Goal: Task Accomplishment & Management: Manage account settings

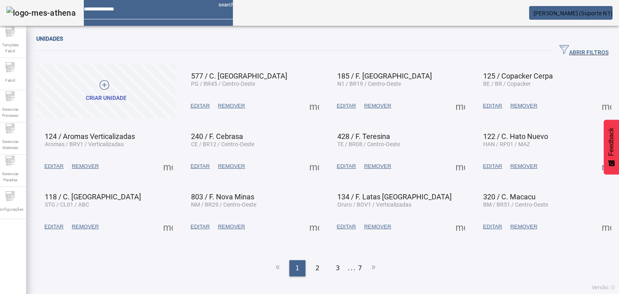
click at [564, 50] on span "ABRIR FILTROS" at bounding box center [583, 51] width 49 height 12
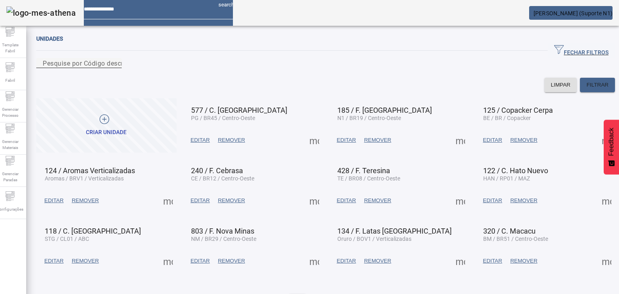
click at [115, 60] on div "Pesquise por Código descrição ou sigla" at bounding box center [79, 63] width 72 height 10
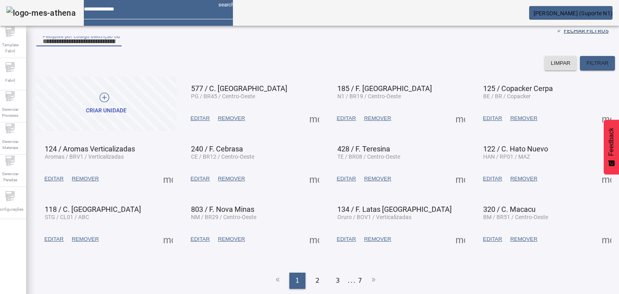
scroll to position [41, 0]
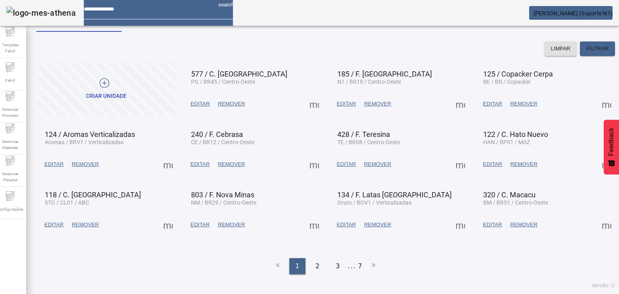
click at [195, 229] on span "EDITAR" at bounding box center [199, 225] width 19 height 8
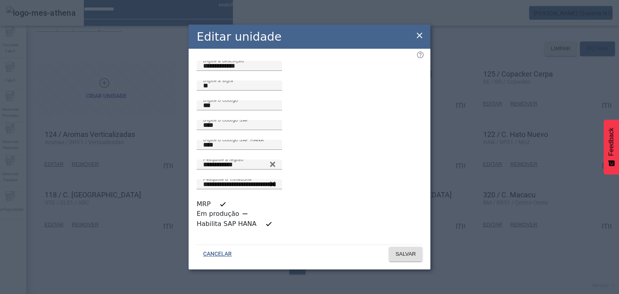
click at [419, 40] on icon at bounding box center [419, 36] width 10 height 10
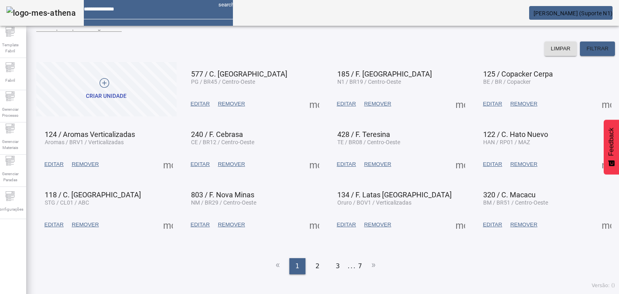
click at [308, 228] on span at bounding box center [313, 224] width 19 height 19
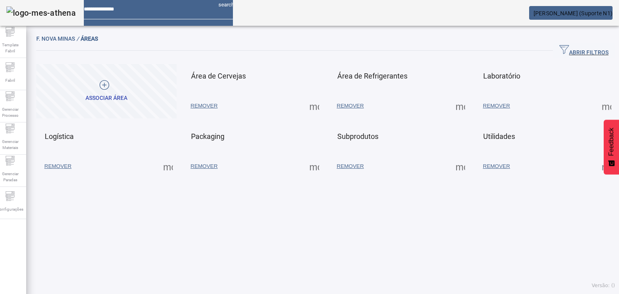
click at [314, 166] on span at bounding box center [313, 166] width 19 height 19
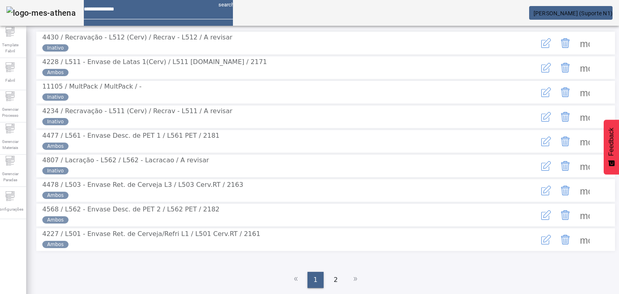
scroll to position [179, 0]
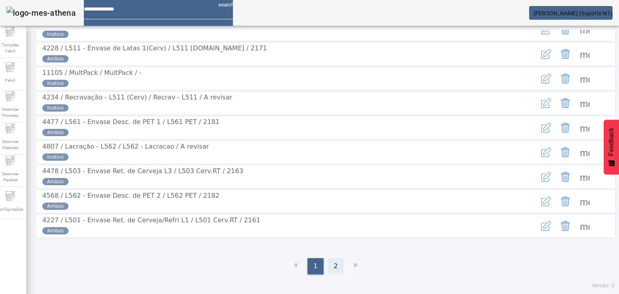
click at [338, 267] on div "2" at bounding box center [335, 266] width 16 height 16
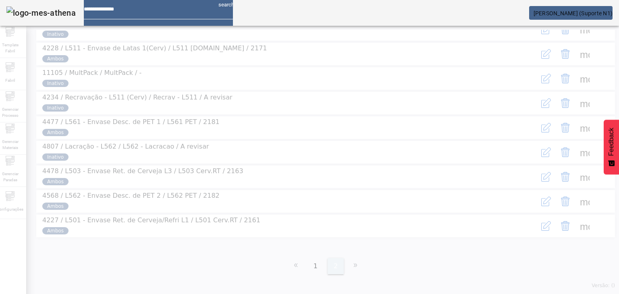
scroll to position [0, 0]
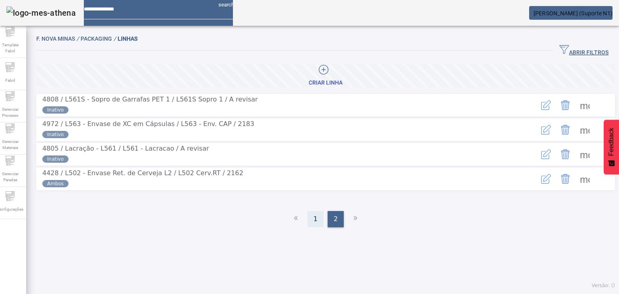
click at [309, 227] on div "1" at bounding box center [315, 219] width 16 height 16
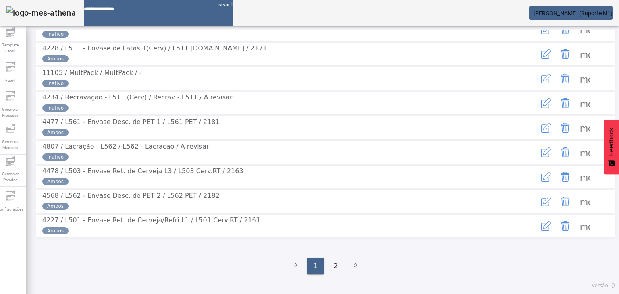
scroll to position [179, 0]
click at [575, 224] on span at bounding box center [584, 225] width 19 height 19
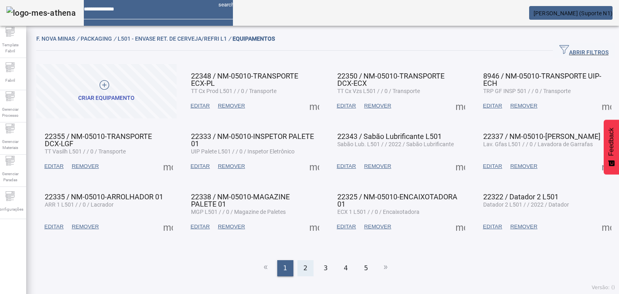
click at [303, 263] on span "2" at bounding box center [305, 268] width 4 height 10
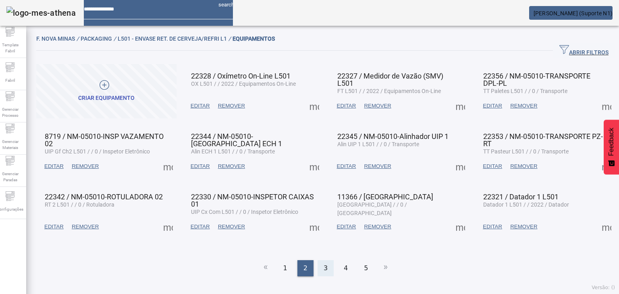
click at [318, 263] on div "3" at bounding box center [325, 268] width 16 height 16
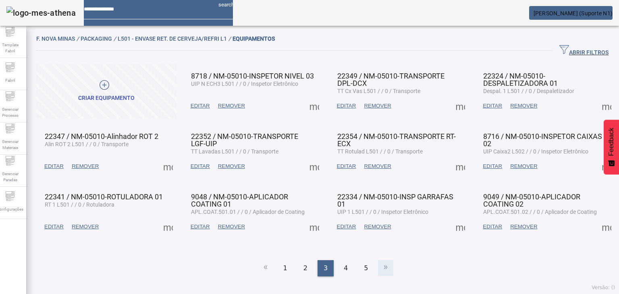
click at [378, 264] on li at bounding box center [385, 268] width 15 height 16
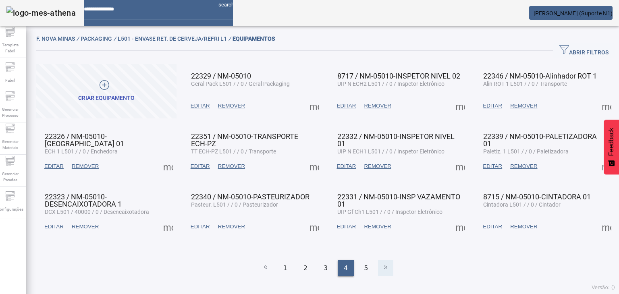
click at [378, 264] on li at bounding box center [385, 268] width 15 height 16
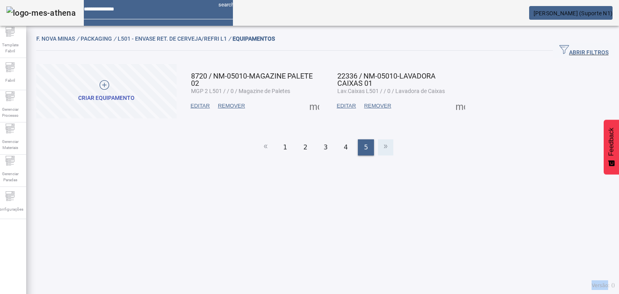
click at [375, 264] on div "F. Nova Minas / Packaging / L501 - Envase Ret. de Cerveja/Refri L1 / EQUIPAMENT…" at bounding box center [325, 162] width 598 height 264
click at [349, 143] on div "4" at bounding box center [345, 147] width 16 height 16
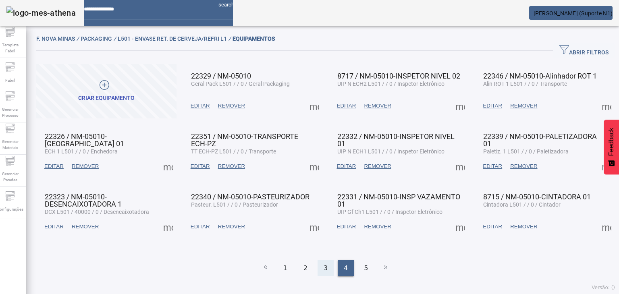
click at [328, 262] on div "3" at bounding box center [325, 268] width 16 height 16
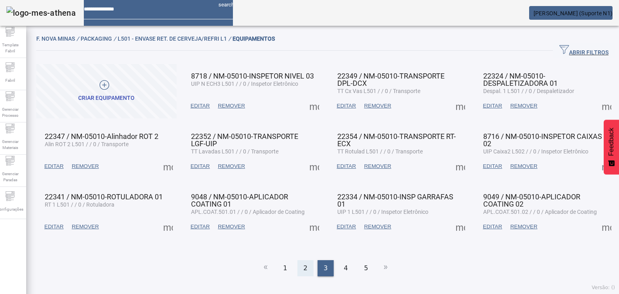
click at [298, 268] on div "2" at bounding box center [305, 268] width 16 height 16
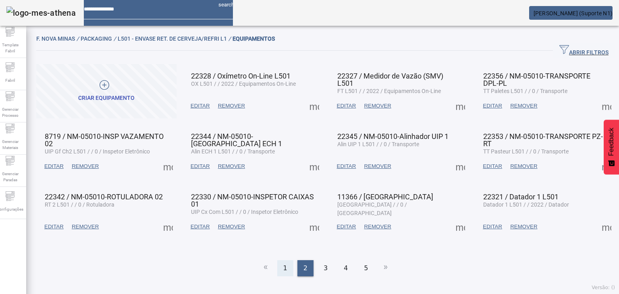
click at [290, 268] on div "1" at bounding box center [285, 268] width 16 height 16
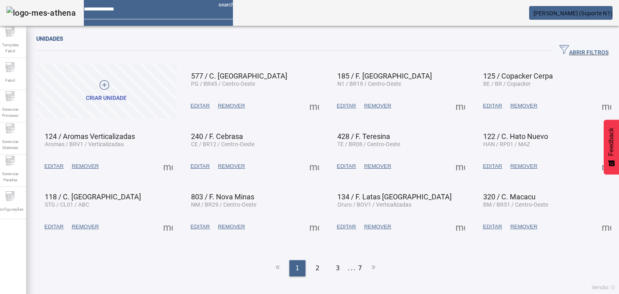
drag, startPoint x: 306, startPoint y: 184, endPoint x: 346, endPoint y: 166, distance: 44.7
click at [309, 182] on mat-grid-list "Criar unidade 577 / C. Ponta Grossa PG / BR45 / Centro-Oeste EDITAR REMOVER mor…" at bounding box center [325, 151] width 578 height 175
drag, startPoint x: 374, startPoint y: 172, endPoint x: 334, endPoint y: 250, distance: 87.5
click at [348, 64] on div "Criar unidade 577 / C. Ponta Grossa PG / BR45 / Centro-Oeste EDITAR REMOVER mor…" at bounding box center [325, 64] width 578 height 0
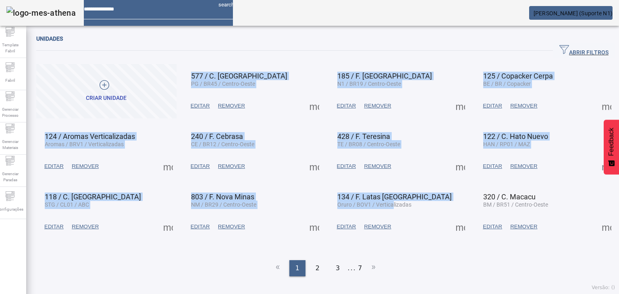
drag, startPoint x: 479, startPoint y: 83, endPoint x: 533, endPoint y: 56, distance: 60.0
click at [526, 56] on div "Unidades ABRIR FILTROS Pesquise por Código descrição ou sigla LIMPAR FILTRAR Cr…" at bounding box center [325, 155] width 578 height 242
click at [559, 51] on icon "button" at bounding box center [564, 50] width 10 height 10
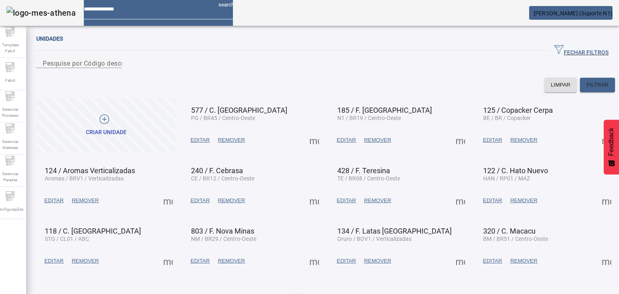
click at [361, 49] on div "FECHAR FILTROS" at bounding box center [325, 50] width 578 height 14
click at [115, 68] on input "Pesquise por Código descrição ou sigla" at bounding box center [79, 63] width 72 height 10
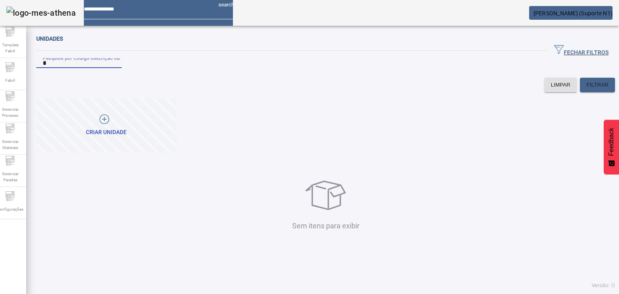
type input "*"
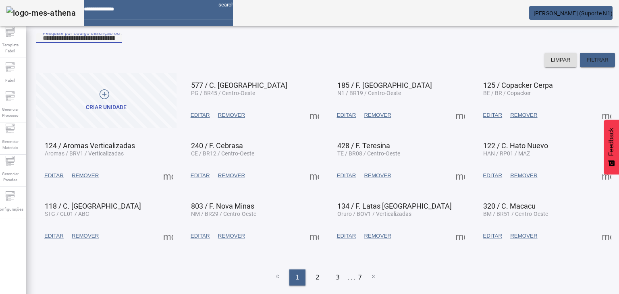
scroll to position [41, 0]
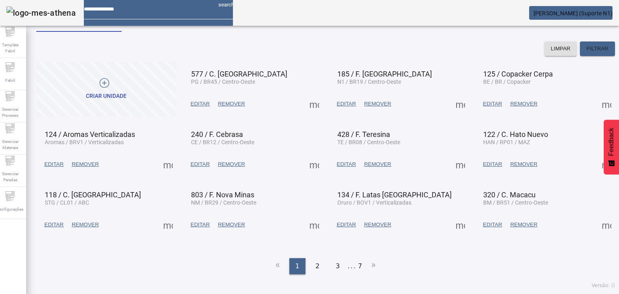
click at [307, 234] on span at bounding box center [313, 224] width 19 height 19
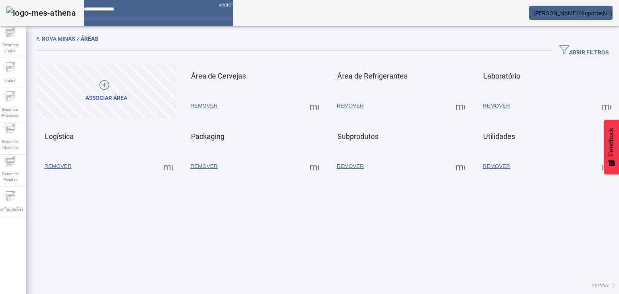
click at [312, 168] on span at bounding box center [313, 166] width 19 height 19
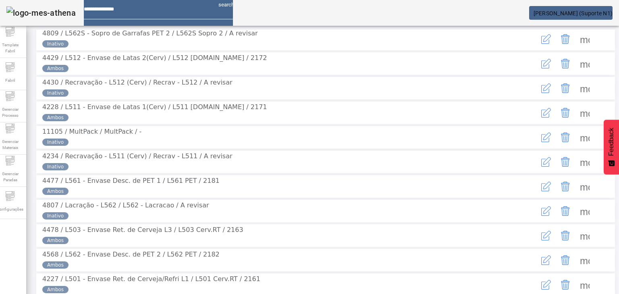
scroll to position [169, 0]
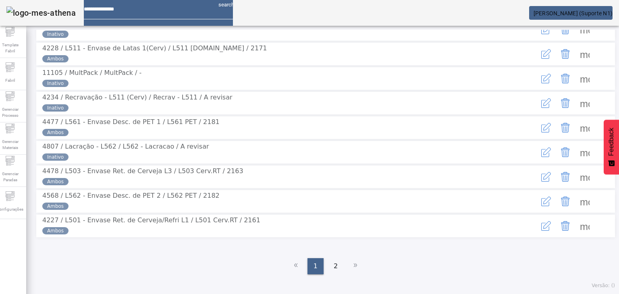
click at [575, 236] on span at bounding box center [584, 225] width 19 height 19
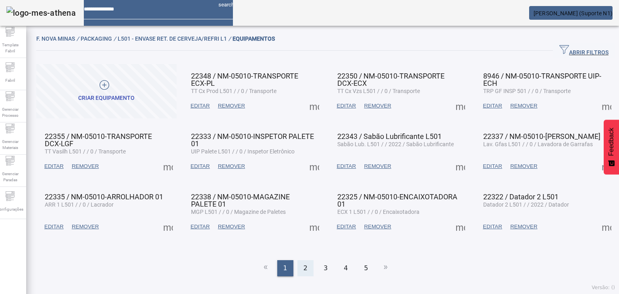
click at [298, 263] on div "2" at bounding box center [305, 268] width 16 height 16
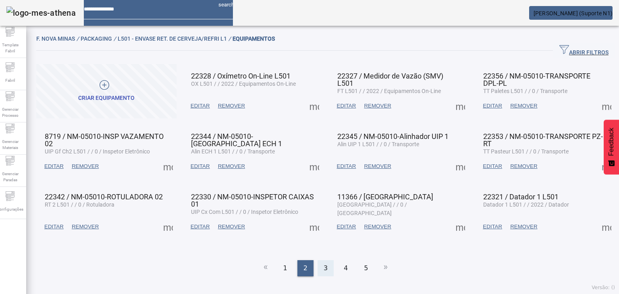
click at [317, 265] on div "3" at bounding box center [325, 268] width 16 height 16
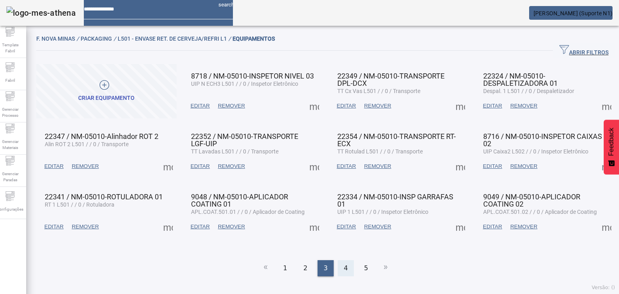
click at [339, 260] on div "4" at bounding box center [345, 268] width 16 height 16
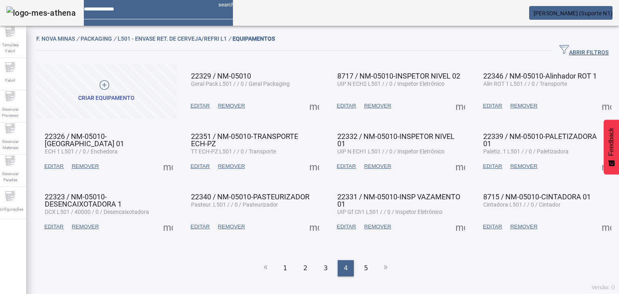
click at [166, 168] on span at bounding box center [167, 166] width 19 height 19
click at [157, 294] on div at bounding box center [309, 294] width 619 height 0
click at [34, 164] on div "F. Nova Minas / Packaging / L501 - Envase Ret. de Cerveja/Refri L1 / EQUIPAMENT…" at bounding box center [325, 162] width 598 height 264
click at [57, 163] on span "EDITAR" at bounding box center [53, 166] width 19 height 8
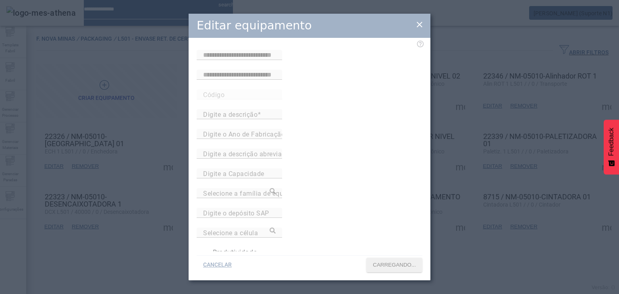
type input "**********"
type input "*****"
type input "**********"
type input "*"
type input "**********"
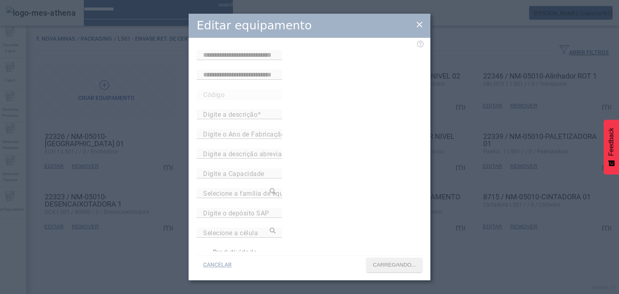
type input "*********"
type input "********"
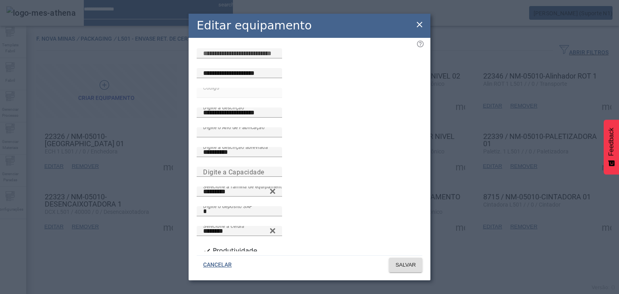
scroll to position [2, 0]
click at [275, 226] on input "********" at bounding box center [239, 231] width 72 height 10
click at [418, 38] on div "**********" at bounding box center [309, 144] width 242 height 213
drag, startPoint x: 494, startPoint y: 0, endPoint x: 464, endPoint y: 2, distance: 30.3
click at [464, 2] on div "**********" at bounding box center [309, 147] width 619 height 294
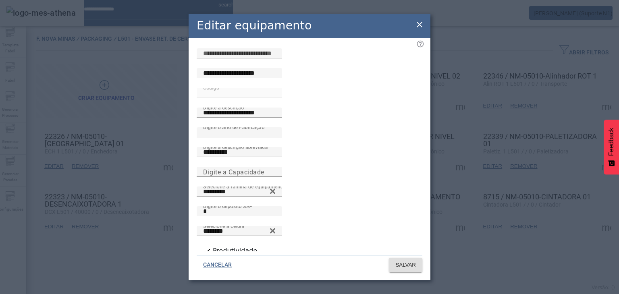
scroll to position [0, 0]
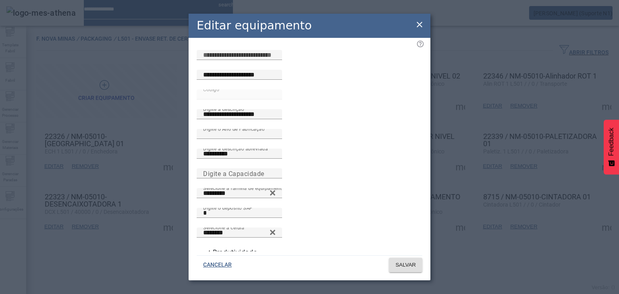
click at [425, 25] on div "Editar equipamento" at bounding box center [309, 26] width 242 height 24
click at [422, 24] on icon at bounding box center [419, 25] width 10 height 10
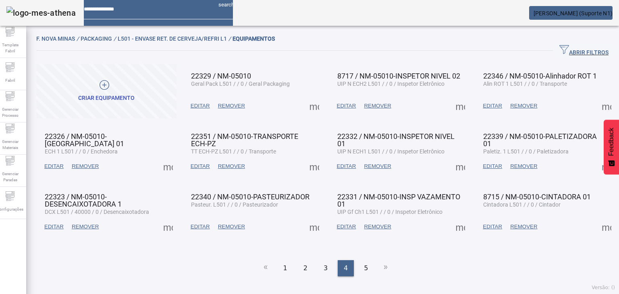
click at [165, 165] on span at bounding box center [167, 166] width 19 height 19
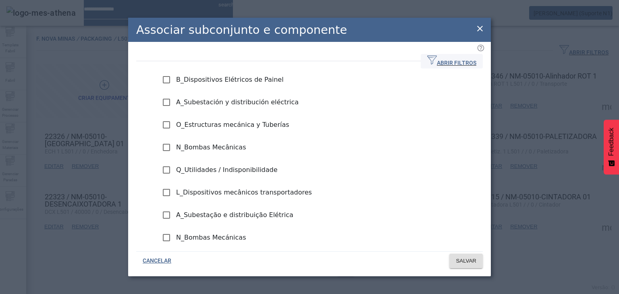
click at [451, 51] on div "ABRIR FILTROS Pesquise por subconjunto ou componente LIMPAR FILTRAR B_Dispositi…" at bounding box center [309, 144] width 362 height 205
click at [449, 57] on span "ABRIR FILTROS" at bounding box center [451, 61] width 49 height 12
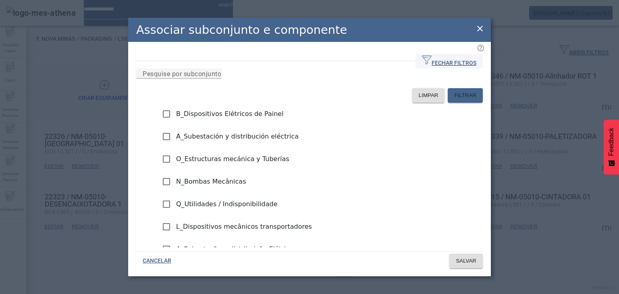
click at [449, 57] on span "FECHAR FILTROS" at bounding box center [449, 61] width 54 height 12
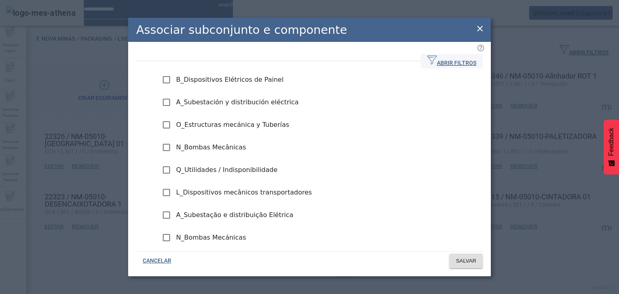
click at [449, 57] on span "ABRIR FILTROS" at bounding box center [451, 61] width 49 height 12
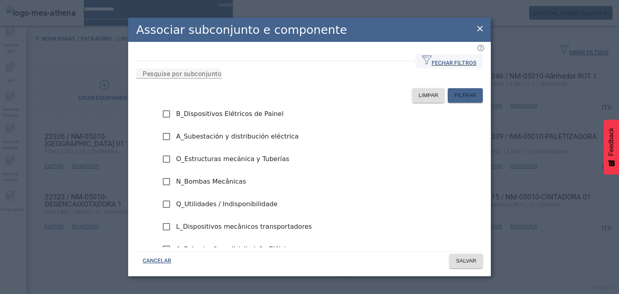
click at [449, 57] on span "FECHAR FILTROS" at bounding box center [449, 61] width 54 height 12
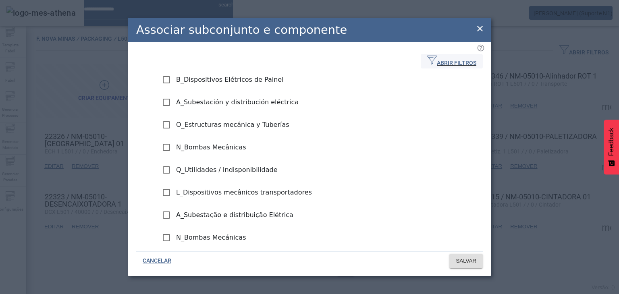
click at [475, 29] on icon at bounding box center [480, 29] width 10 height 10
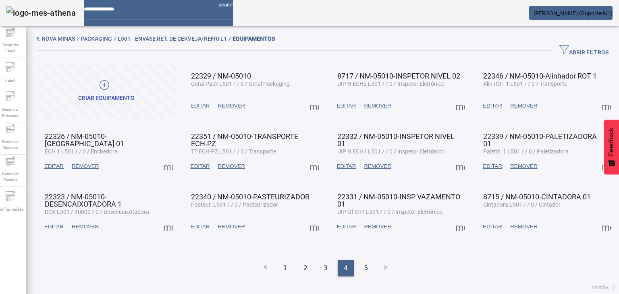
click at [50, 167] on span "EDITAR" at bounding box center [53, 166] width 19 height 8
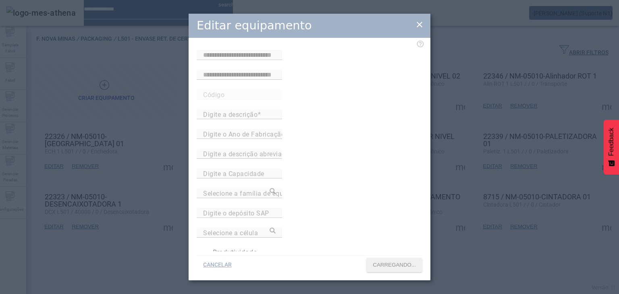
type input "**********"
type input "*****"
type input "**********"
type input "*"
type input "**********"
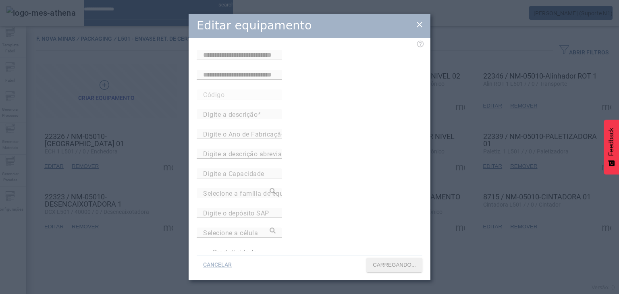
type input "*********"
type input "********"
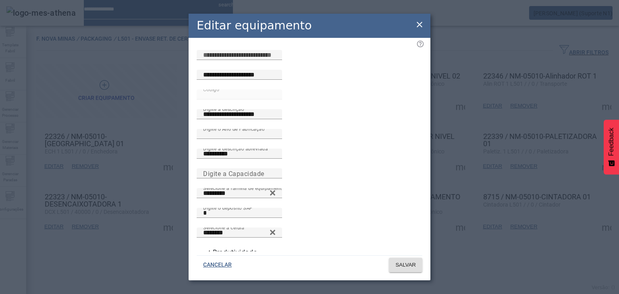
click at [422, 28] on icon at bounding box center [419, 25] width 10 height 10
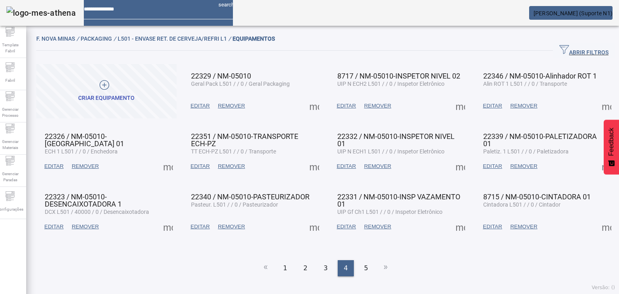
click at [176, 166] on span at bounding box center [167, 166] width 19 height 19
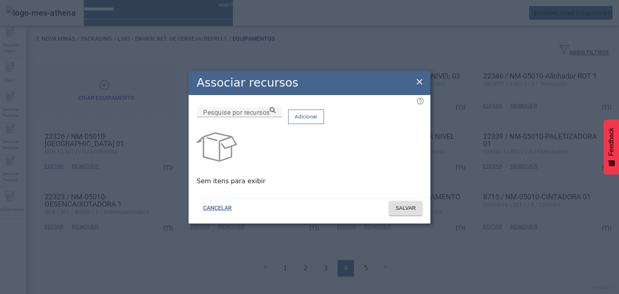
click at [247, 161] on div "Sem itens para exibir" at bounding box center [310, 156] width 226 height 59
click at [323, 117] on span at bounding box center [305, 116] width 35 height 19
click at [422, 73] on div "Associar recursos" at bounding box center [309, 83] width 242 height 24
click at [423, 73] on div "Associar recursos" at bounding box center [309, 83] width 242 height 24
click at [421, 79] on icon at bounding box center [419, 82] width 6 height 6
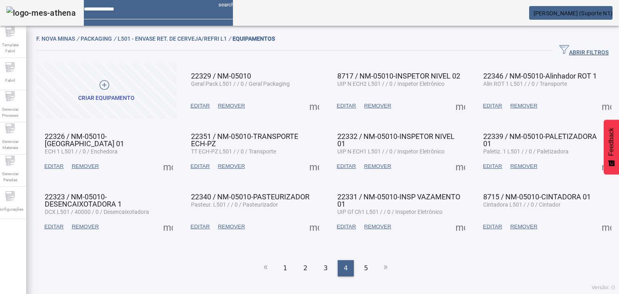
click at [167, 166] on span at bounding box center [167, 166] width 19 height 19
click at [154, 294] on div at bounding box center [309, 294] width 619 height 0
click at [63, 168] on span "EDITAR" at bounding box center [53, 166] width 19 height 8
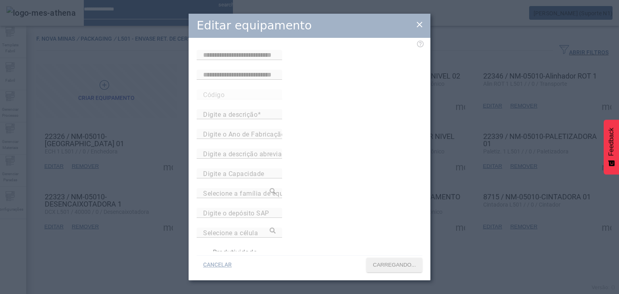
type input "**********"
type input "*****"
type input "**********"
type input "*"
type input "**********"
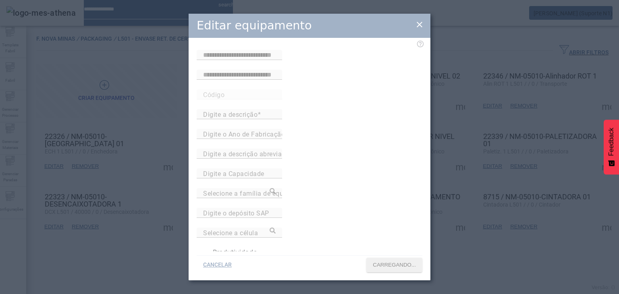
type input "*********"
type input "********"
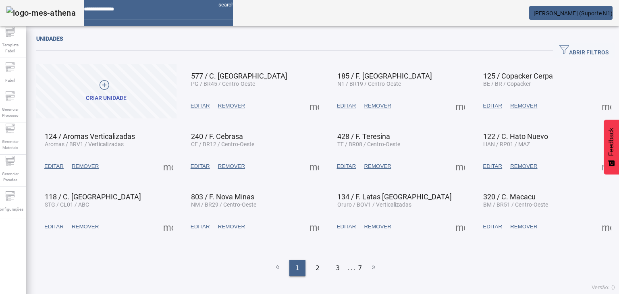
click at [562, 12] on span "[PERSON_NAME] (Suporte N1)" at bounding box center [572, 13] width 79 height 6
click at [389, 294] on div at bounding box center [309, 294] width 619 height 0
click at [1, 205] on span "Configurações" at bounding box center [9, 209] width 31 height 11
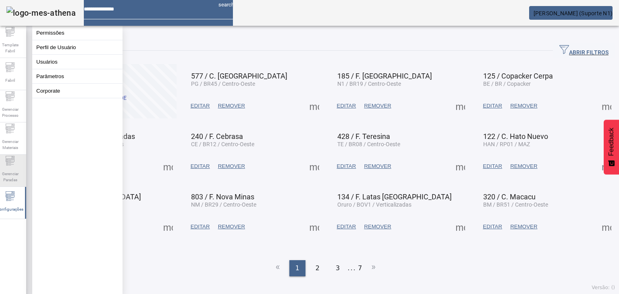
click at [26, 177] on div "Gerenciar Paradas" at bounding box center [10, 171] width 32 height 32
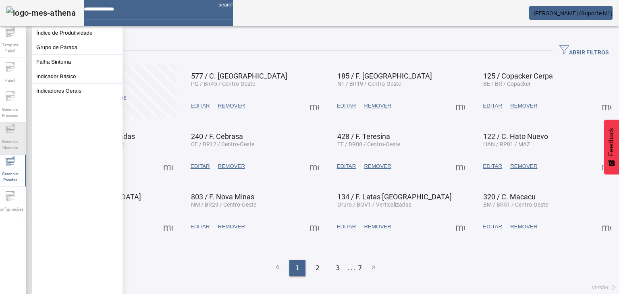
click at [22, 136] on span "Gerenciar Materiais" at bounding box center [10, 144] width 24 height 17
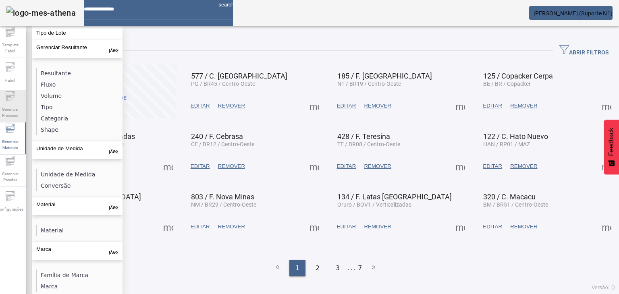
click at [19, 107] on span "Gerenciar Processo" at bounding box center [10, 112] width 24 height 17
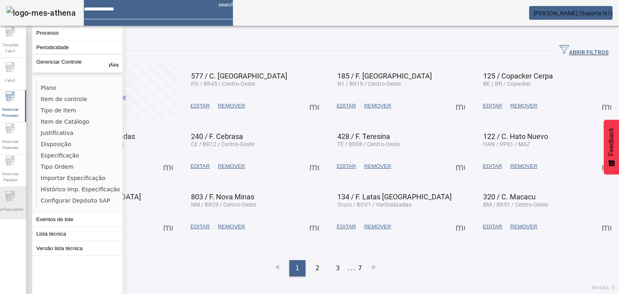
click at [10, 196] on icon at bounding box center [10, 196] width 10 height 10
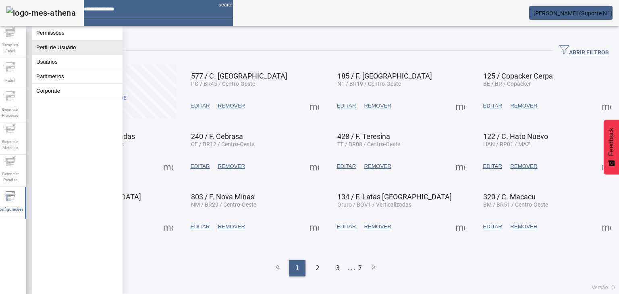
click at [64, 52] on button "Perfil de Usuário" at bounding box center [77, 47] width 90 height 14
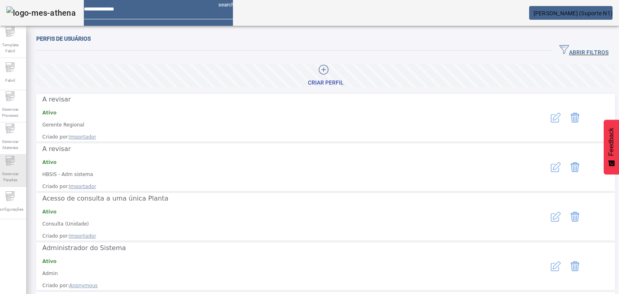
click at [17, 179] on span "Gerenciar Paradas" at bounding box center [10, 176] width 24 height 17
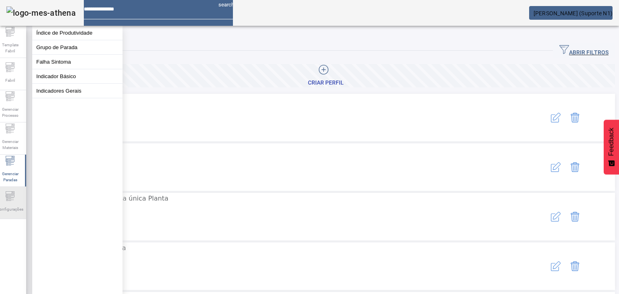
click at [16, 191] on div "Configurações" at bounding box center [10, 203] width 32 height 32
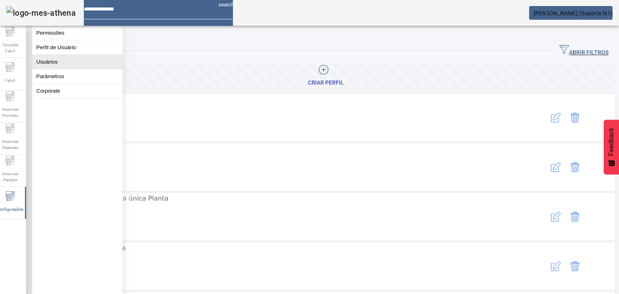
click at [75, 61] on button "Usuários" at bounding box center [77, 62] width 90 height 14
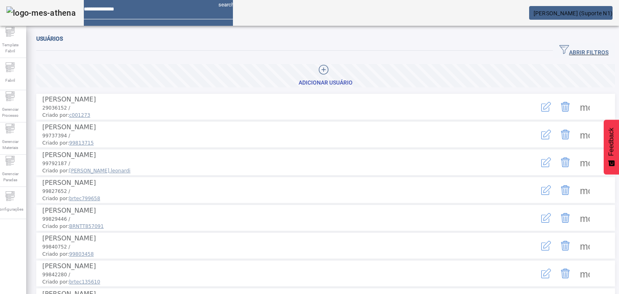
click at [565, 46] on span "ABRIR FILTROS" at bounding box center [583, 51] width 49 height 12
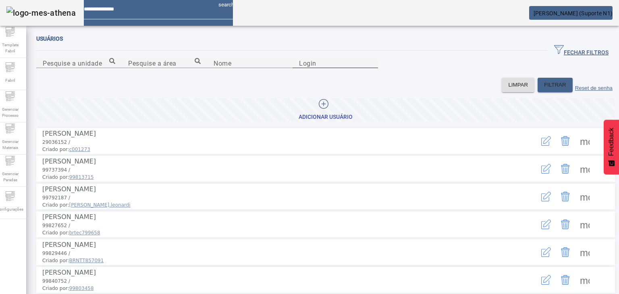
click at [371, 68] on input "Login" at bounding box center [335, 63] width 72 height 10
type input "*****"
click at [544, 89] on span "FILTRAR" at bounding box center [555, 85] width 22 height 8
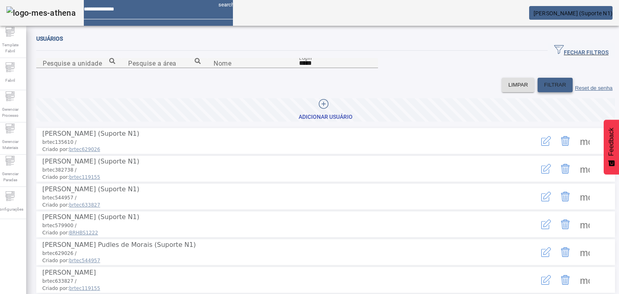
scroll to position [121, 0]
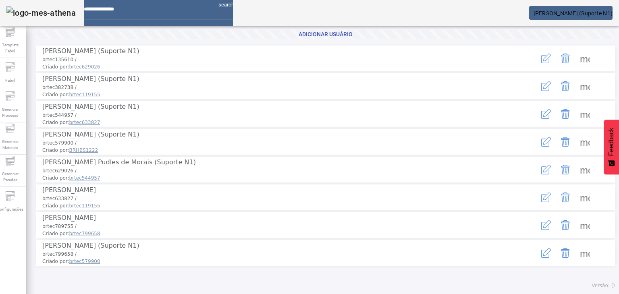
click at [575, 121] on span at bounding box center [584, 113] width 19 height 19
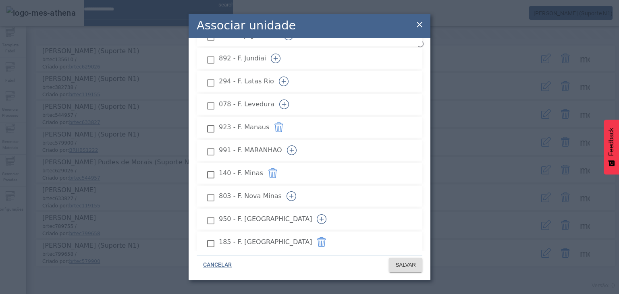
scroll to position [765, 0]
click at [296, 191] on icon "button" at bounding box center [291, 196] width 10 height 10
click at [414, 263] on span "SALVAR" at bounding box center [405, 265] width 21 height 8
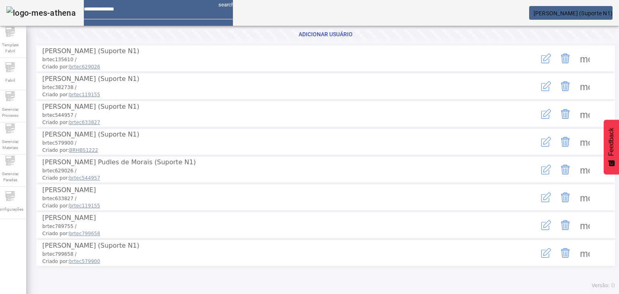
click at [584, 13] on span "[PERSON_NAME] (Suporte N1)" at bounding box center [572, 13] width 79 height 6
